Goal: Transaction & Acquisition: Purchase product/service

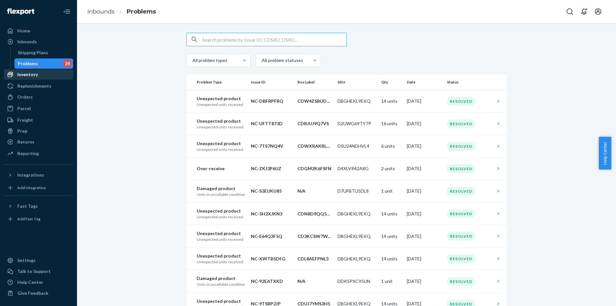
drag, startPoint x: 45, startPoint y: 74, endPoint x: 37, endPoint y: 77, distance: 8.7
click at [45, 74] on div "Inventory" at bounding box center [38, 74] width 68 height 9
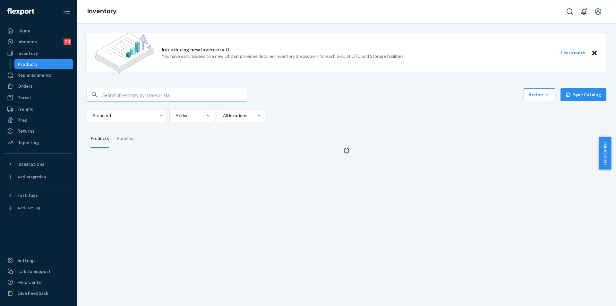
click at [143, 97] on input "text" at bounding box center [174, 94] width 144 height 13
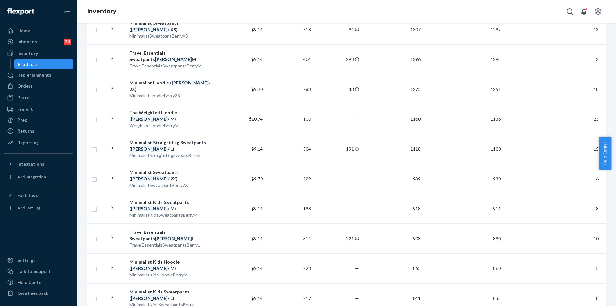
scroll to position [489, 0]
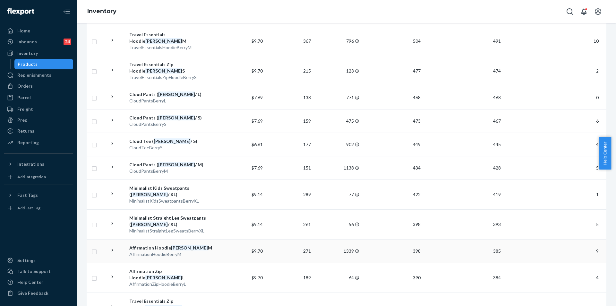
scroll to position [496, 0]
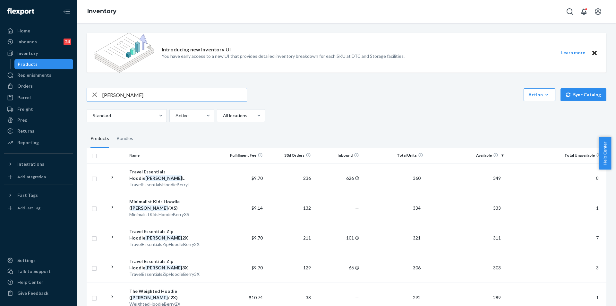
click at [135, 98] on input "berry" at bounding box center [174, 94] width 144 height 13
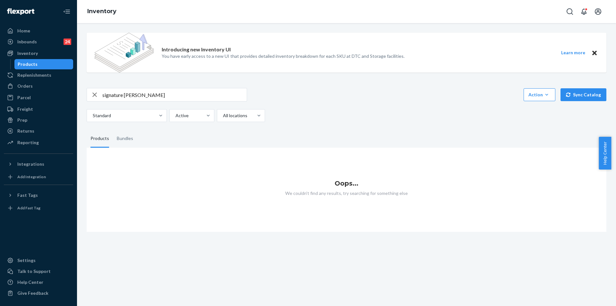
click at [135, 99] on input "signature berry" at bounding box center [174, 94] width 144 height 13
type input "signature"
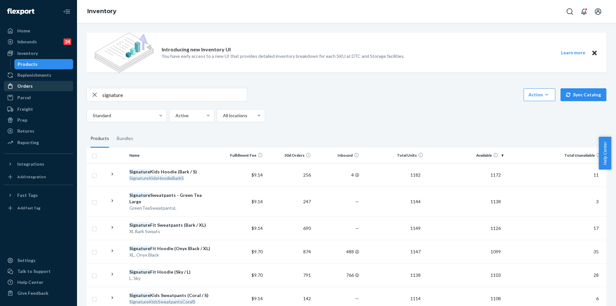
click at [30, 90] on div "Orders" at bounding box center [38, 86] width 68 height 9
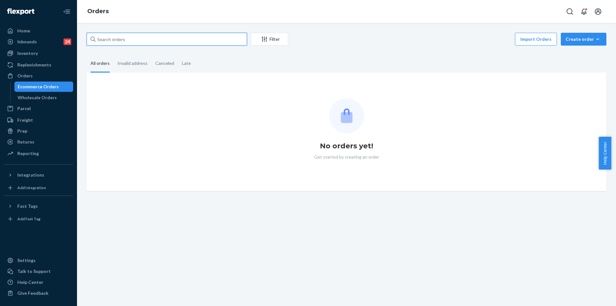
click at [171, 38] on input "text" at bounding box center [167, 39] width 161 height 13
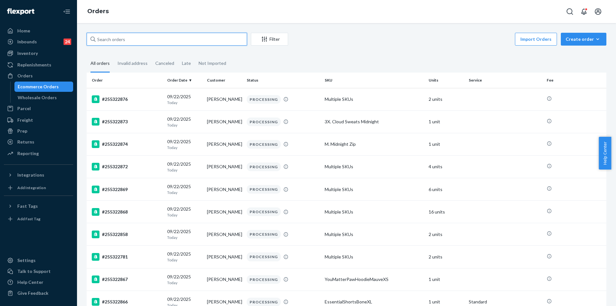
paste input "jeffpenman@yahoo.com"
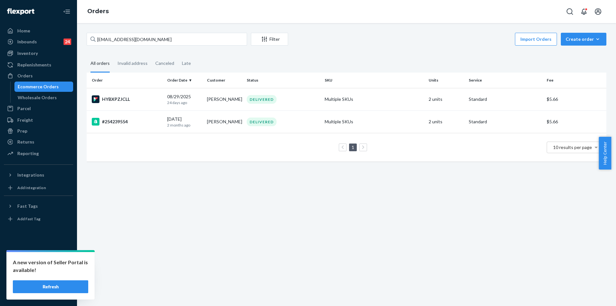
click at [181, 29] on div "jeffpenman@yahoo.com Filter Import Orders Create order Ecommerce order Removal …" at bounding box center [346, 164] width 539 height 283
click at [181, 30] on div "jeffpenman@yahoo.com Filter Import Orders Create order Ecommerce order Removal …" at bounding box center [346, 164] width 539 height 283
click at [178, 42] on input "jeffpenman@yahoo.com" at bounding box center [167, 39] width 161 height 13
paste input "255181610"
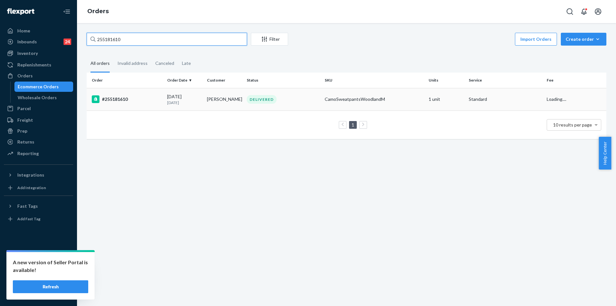
type input "255181610"
click at [322, 99] on td "CamoSweatpantsWoodlandM" at bounding box center [374, 99] width 104 height 22
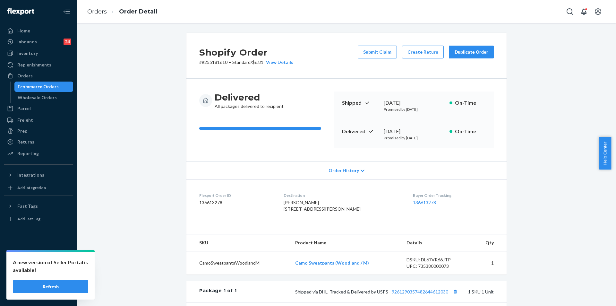
click at [477, 57] on button "Duplicate Order" at bounding box center [471, 52] width 45 height 13
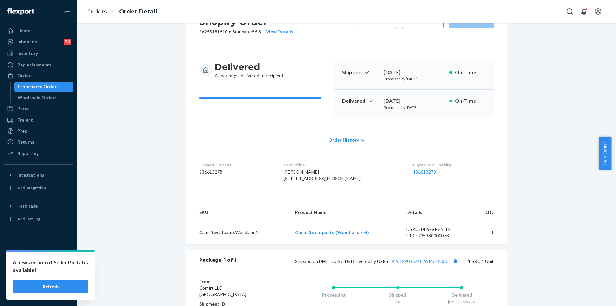
scroll to position [133, 0]
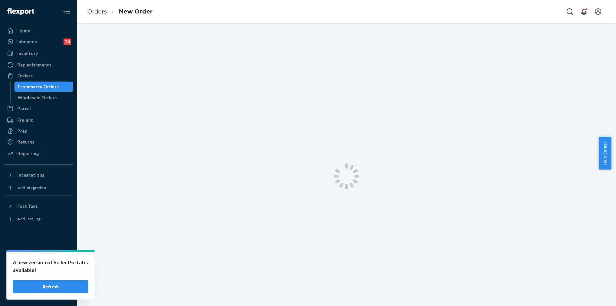
scroll to position [6, 0]
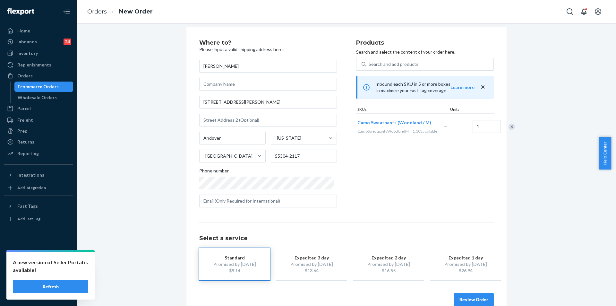
click at [367, 272] on div "$16.55" at bounding box center [388, 270] width 51 height 6
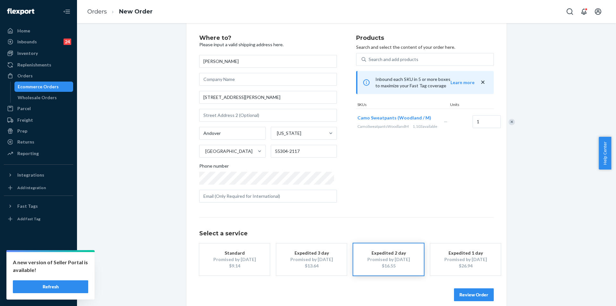
scroll to position [19, 0]
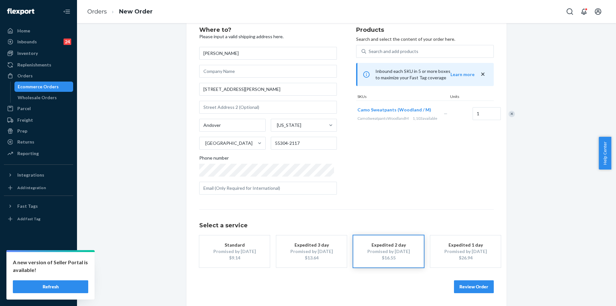
click at [473, 286] on button "Review Order" at bounding box center [474, 286] width 40 height 13
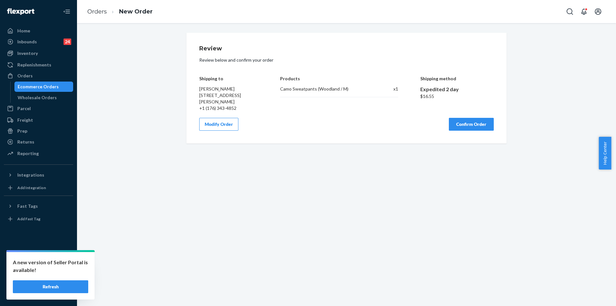
click at [464, 122] on button "Confirm Order" at bounding box center [471, 124] width 45 height 13
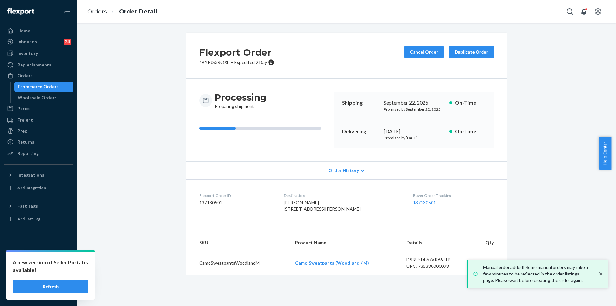
click at [76, 292] on button "Refresh" at bounding box center [50, 286] width 75 height 13
